Goal: Find specific page/section: Find specific page/section

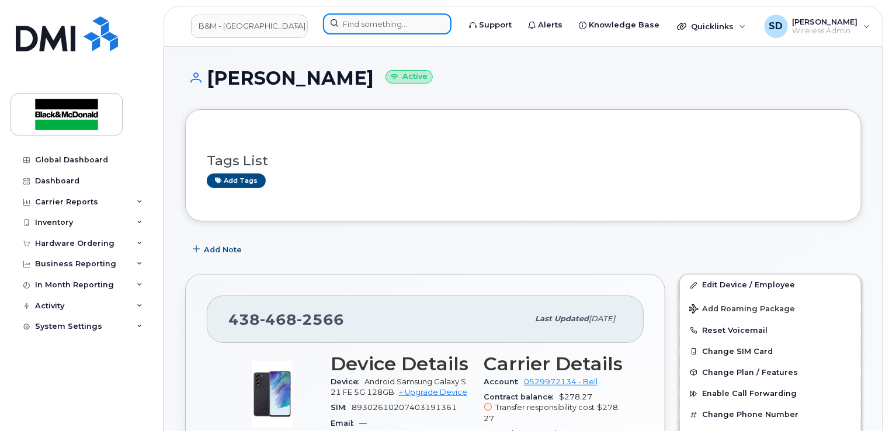
click at [374, 26] on input at bounding box center [387, 23] width 128 height 21
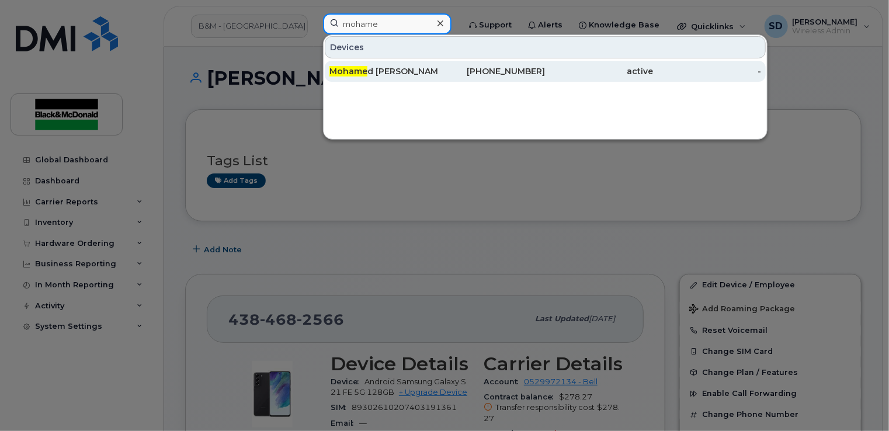
type input "mohame"
click at [355, 68] on span "Mohame" at bounding box center [348, 71] width 38 height 11
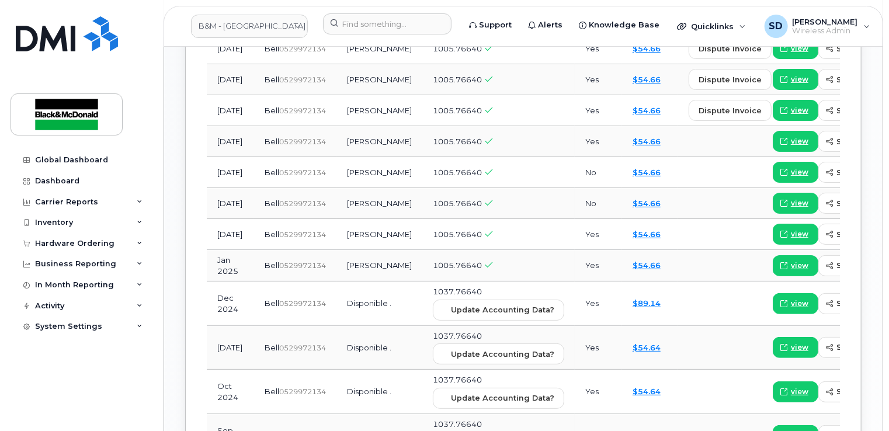
scroll to position [1051, 0]
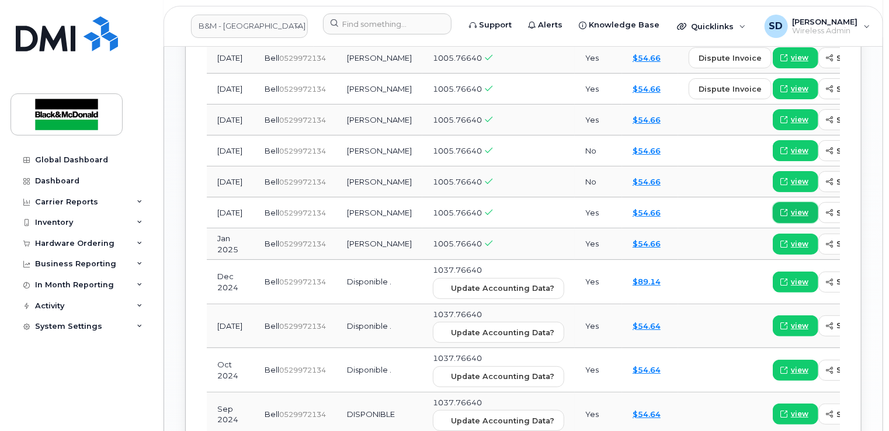
click at [791, 218] on span "view" at bounding box center [800, 212] width 18 height 11
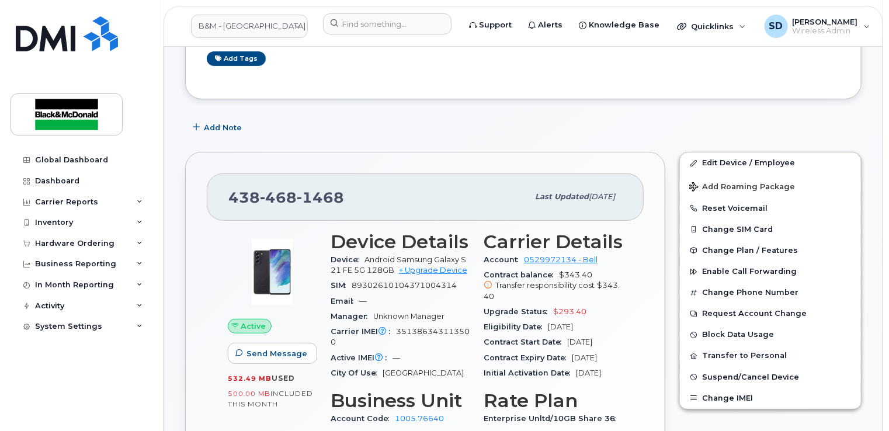
scroll to position [0, 0]
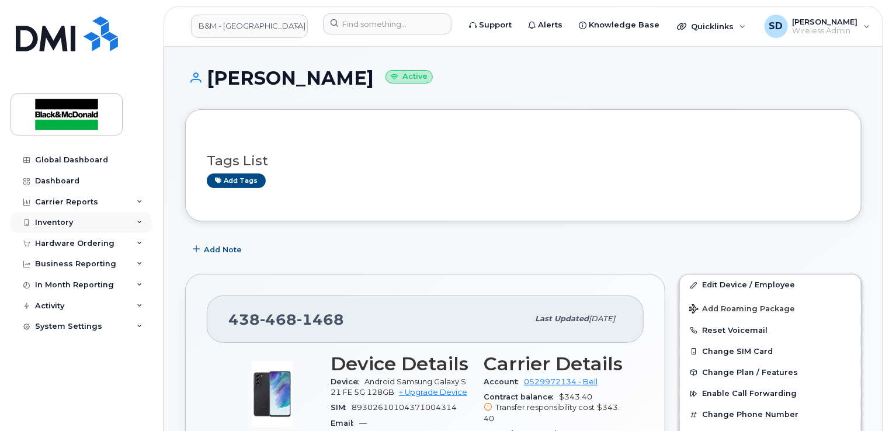
click at [67, 221] on div "Inventory" at bounding box center [54, 222] width 38 height 9
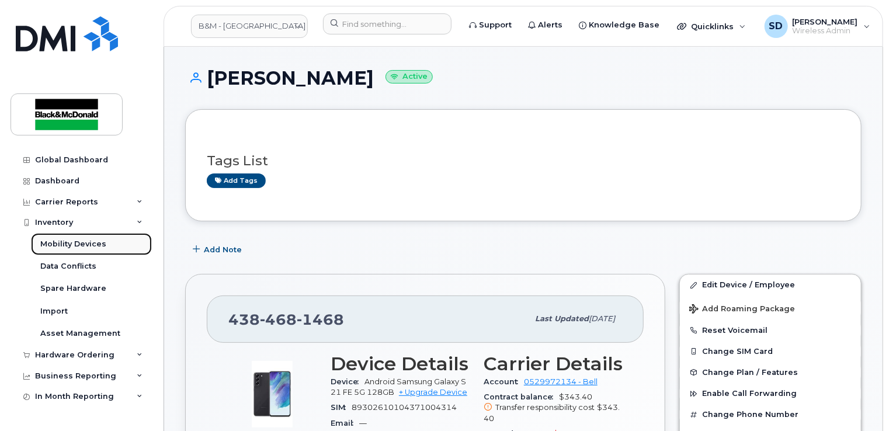
click at [65, 239] on div "Mobility Devices" at bounding box center [73, 244] width 66 height 11
